Goal: Information Seeking & Learning: Learn about a topic

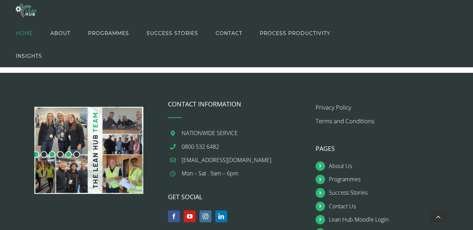
scroll to position [831, 0]
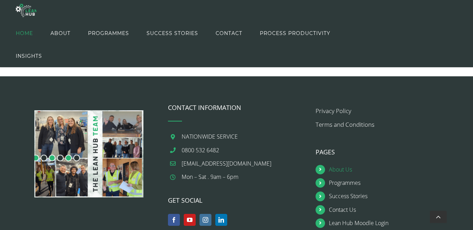
click at [337, 165] on link "About Us" at bounding box center [390, 169] width 123 height 9
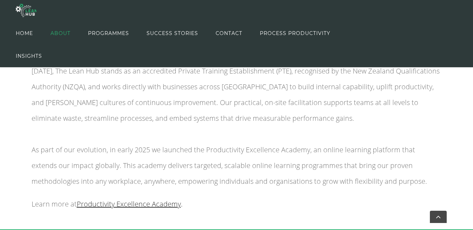
scroll to position [235, 0]
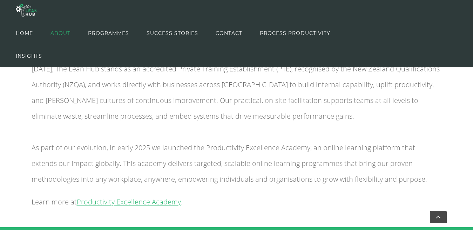
click at [119, 203] on span "Productivity Excellence Academy" at bounding box center [129, 201] width 104 height 9
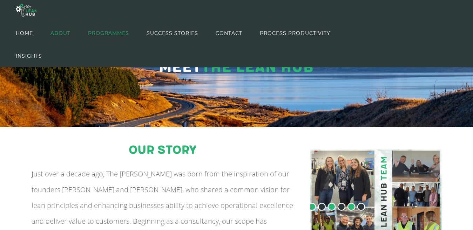
click at [104, 33] on span "PROGRAMMES" at bounding box center [108, 34] width 41 height 32
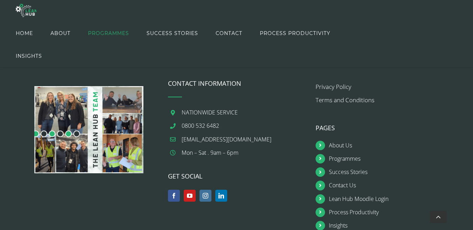
scroll to position [768, 0]
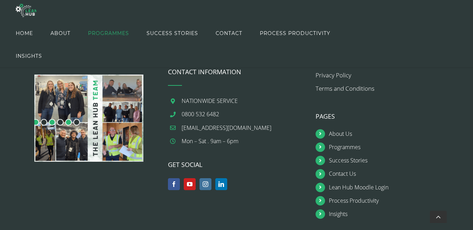
click at [462, 197] on footer "CONTACT INFORMATION NATIONWIDE SERVICE 0800 532 6482 [EMAIL_ADDRESS][DOMAIN_NAM…" at bounding box center [236, 145] width 473 height 208
click at [347, 201] on link "Process Productivity" at bounding box center [390, 200] width 123 height 9
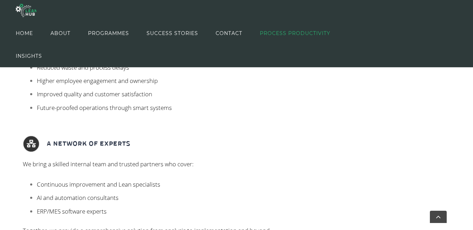
scroll to position [659, 0]
